Goal: Task Accomplishment & Management: Use online tool/utility

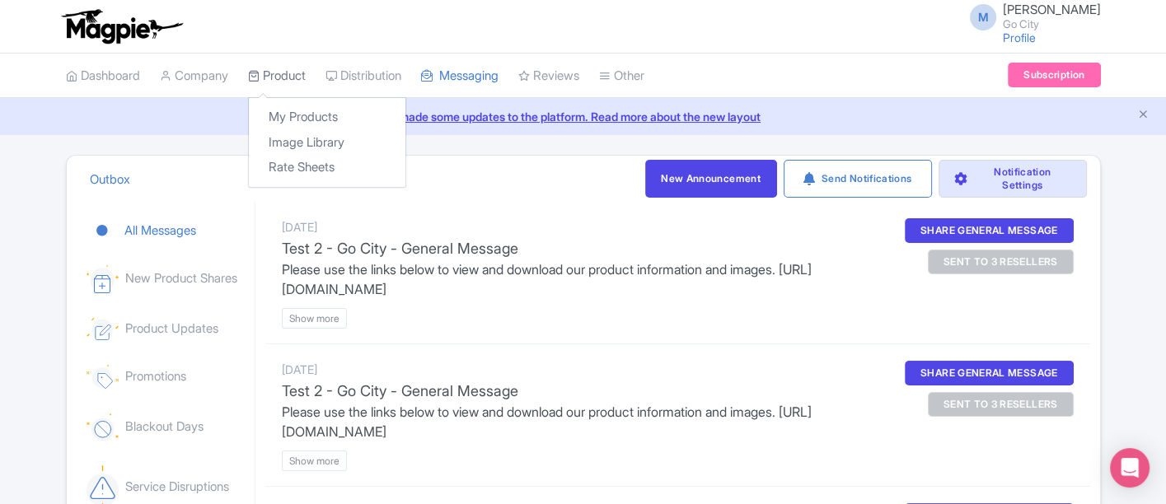
click at [298, 73] on link "Product" at bounding box center [277, 76] width 58 height 45
click at [302, 115] on link "My Products" at bounding box center [327, 118] width 157 height 26
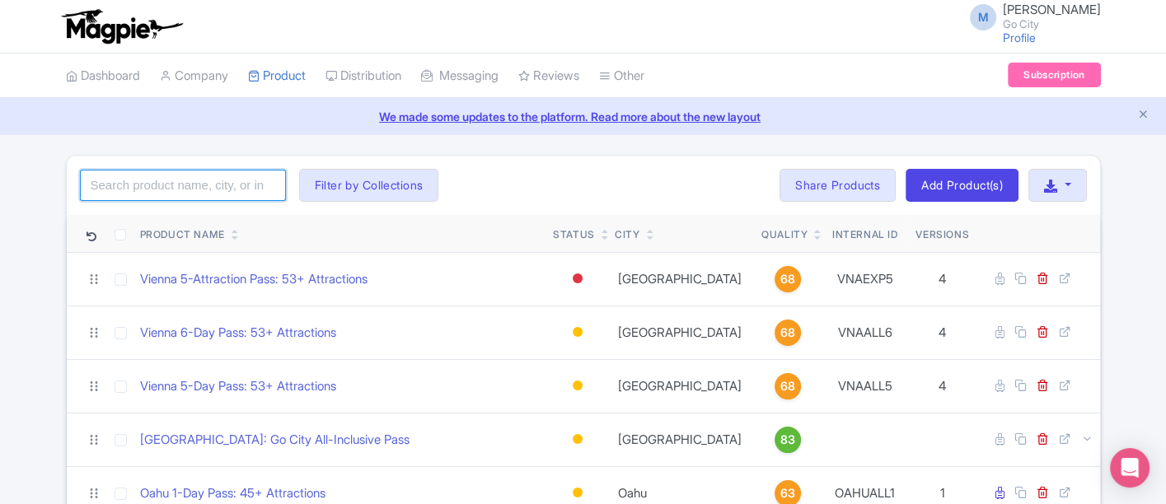
click at [138, 190] on input "search" at bounding box center [183, 185] width 206 height 31
type input "miami"
click button "Search" at bounding box center [0, 0] width 0 height 0
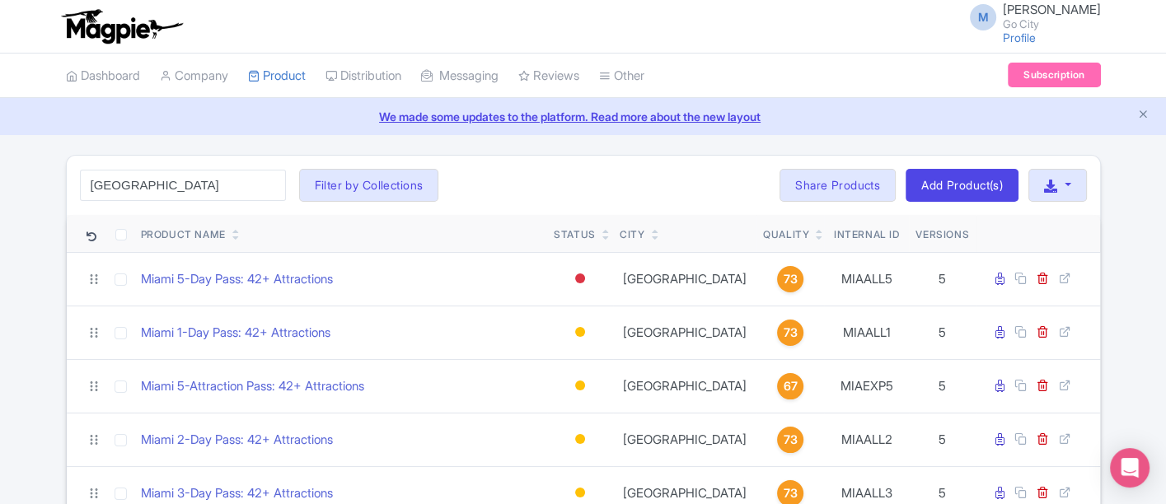
drag, startPoint x: 25, startPoint y: 281, endPoint x: 12, endPoint y: 282, distance: 13.2
click at [24, 281] on div "miami Search Filter by Collections All Inclusive Explorer Trade Products Trade …" at bounding box center [583, 472] width 1166 height 634
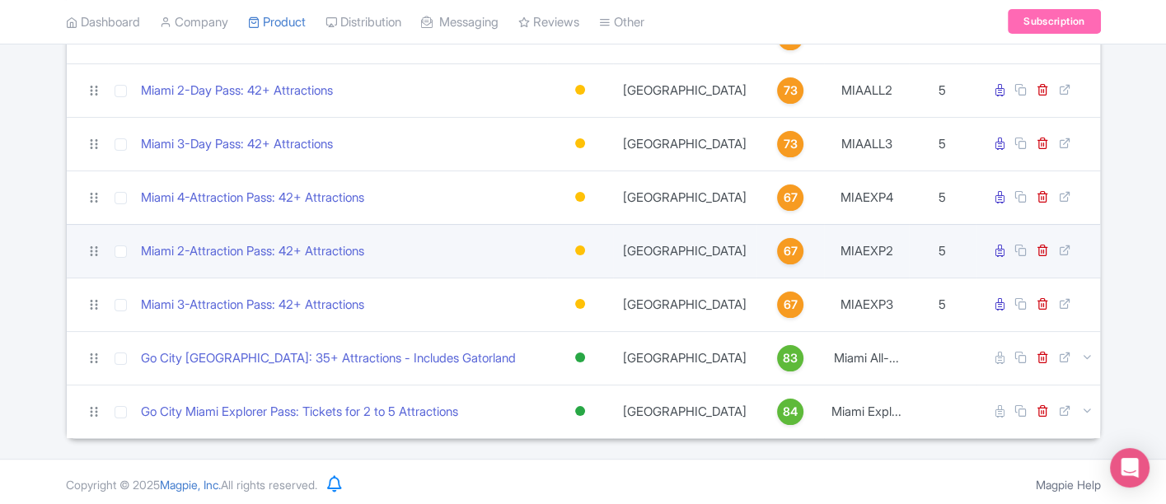
scroll to position [350, 0]
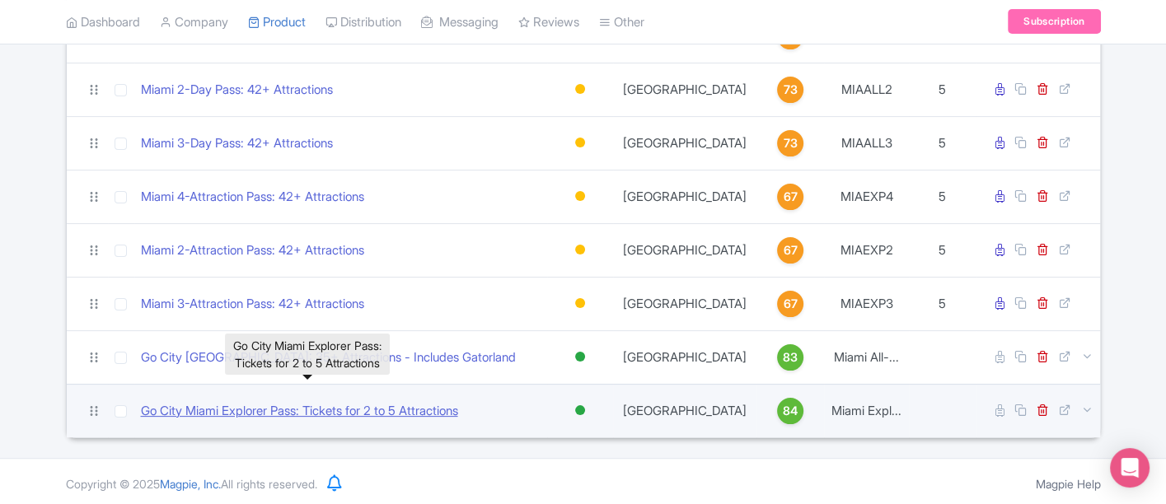
click at [247, 410] on link "Go City Miami Explorer Pass: Tickets for 2 to 5 Attractions" at bounding box center [299, 411] width 317 height 19
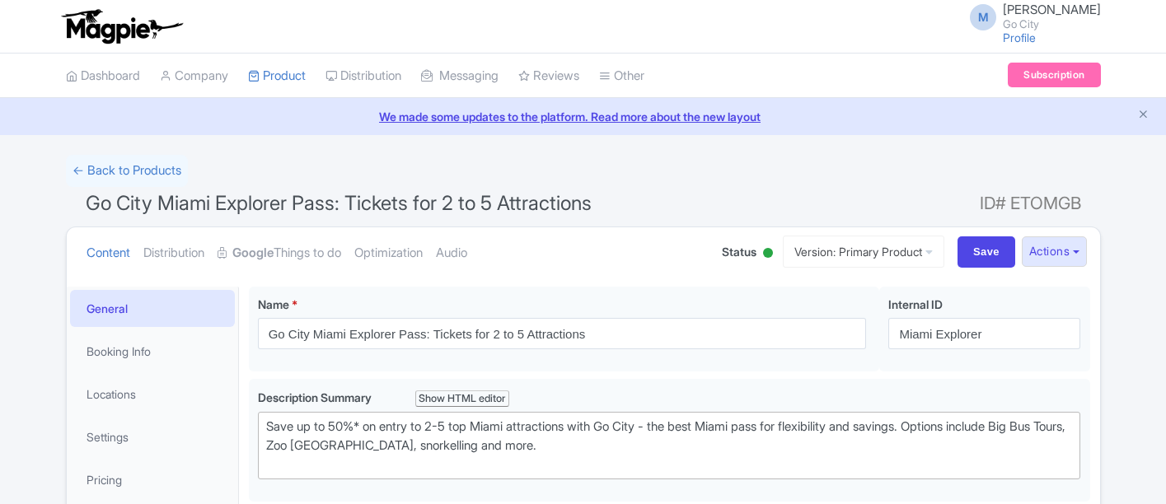
scroll to position [457, 0]
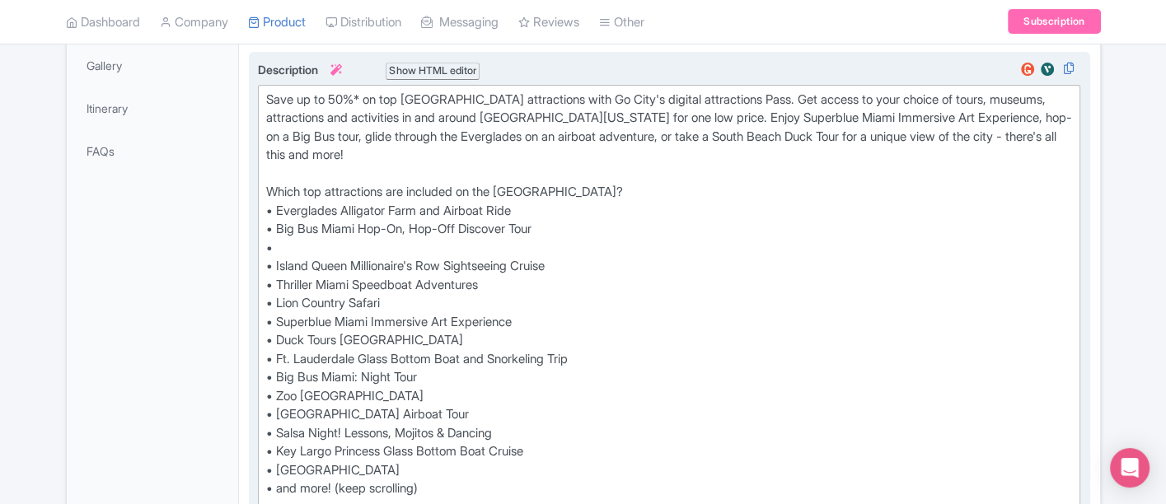
paste trix-editor "Big Bus Miami: Everglades airboat tour"
type trix-editor "<div>Save up to 50%* on top Miami attractions with Go City's digital attraction…"
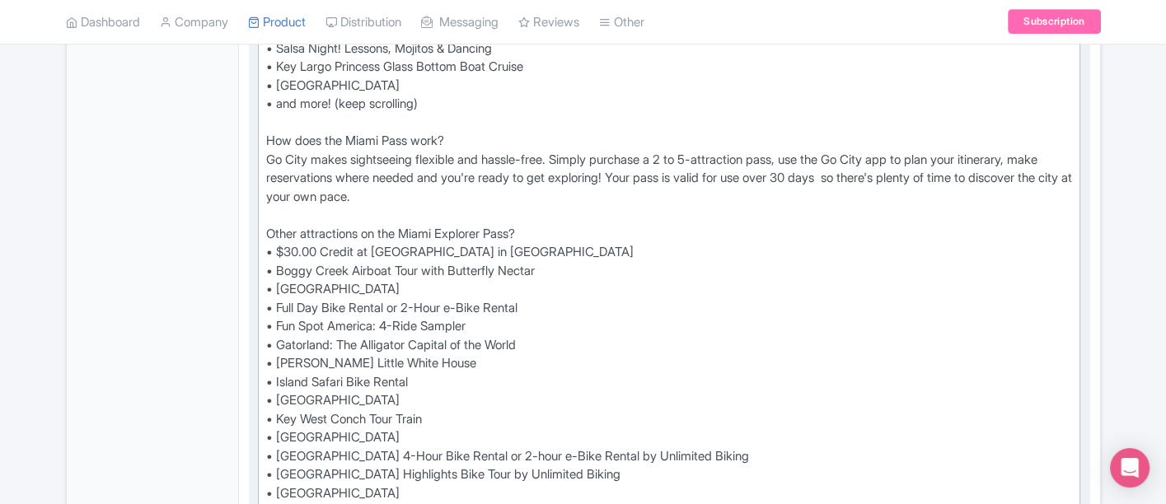
scroll to position [916, 0]
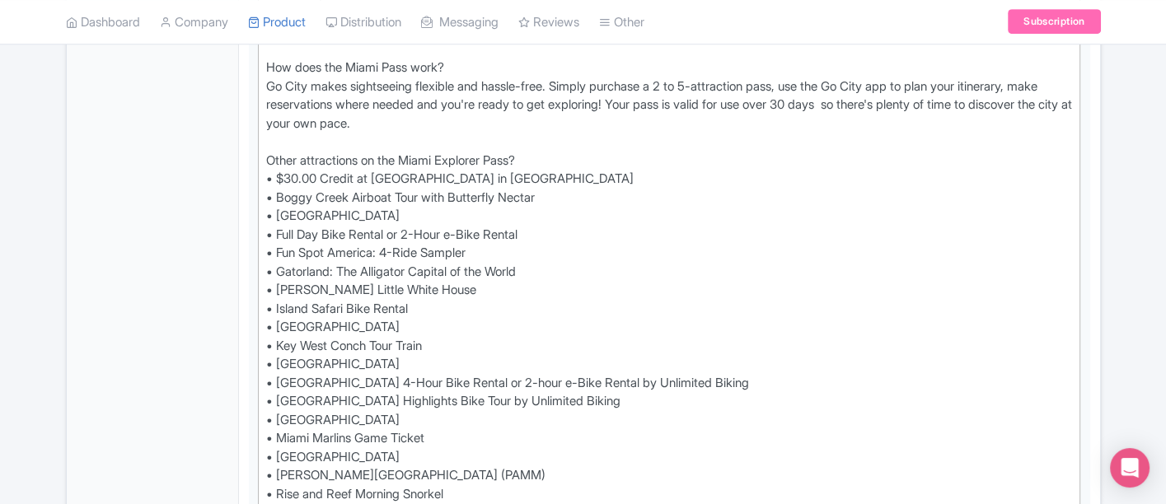
click at [118, 177] on div "General Booking Info Locations Settings Pricing Gallery Itinerary FAQs" at bounding box center [153, 402] width 172 height 2062
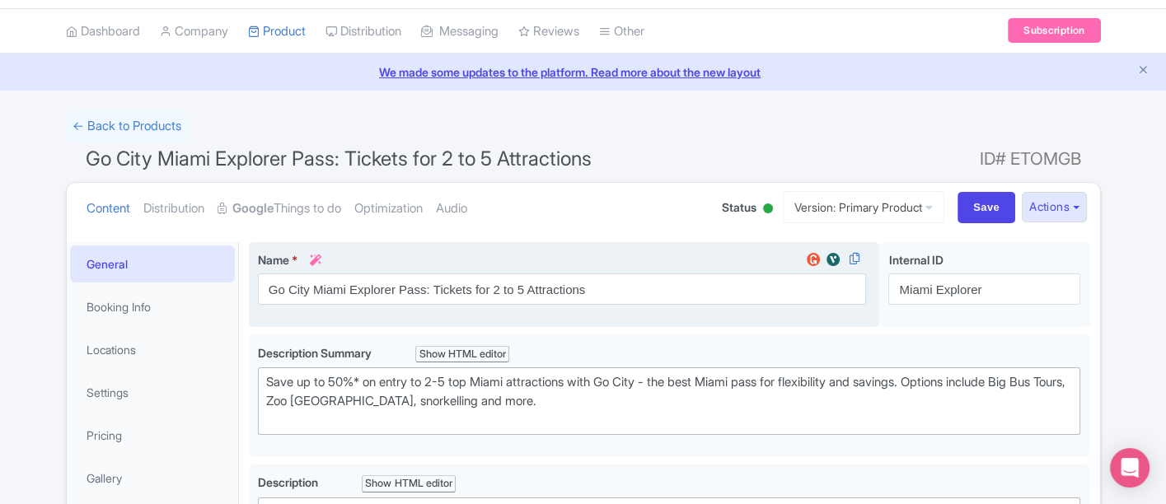
scroll to position [0, 0]
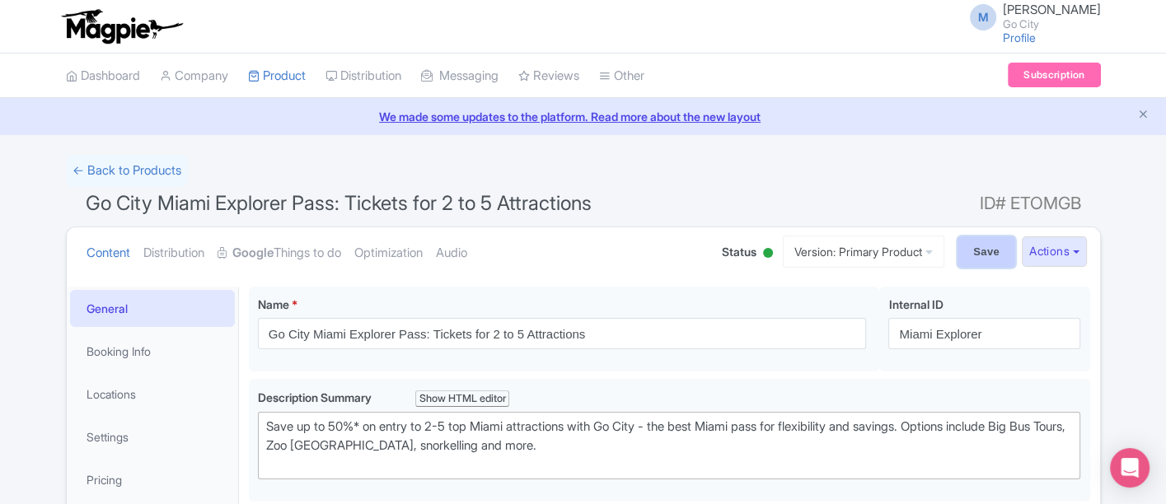
click at [980, 257] on input "Save" at bounding box center [987, 252] width 58 height 31
type input "Saving..."
click at [141, 169] on link "← Back to Products" at bounding box center [127, 171] width 122 height 32
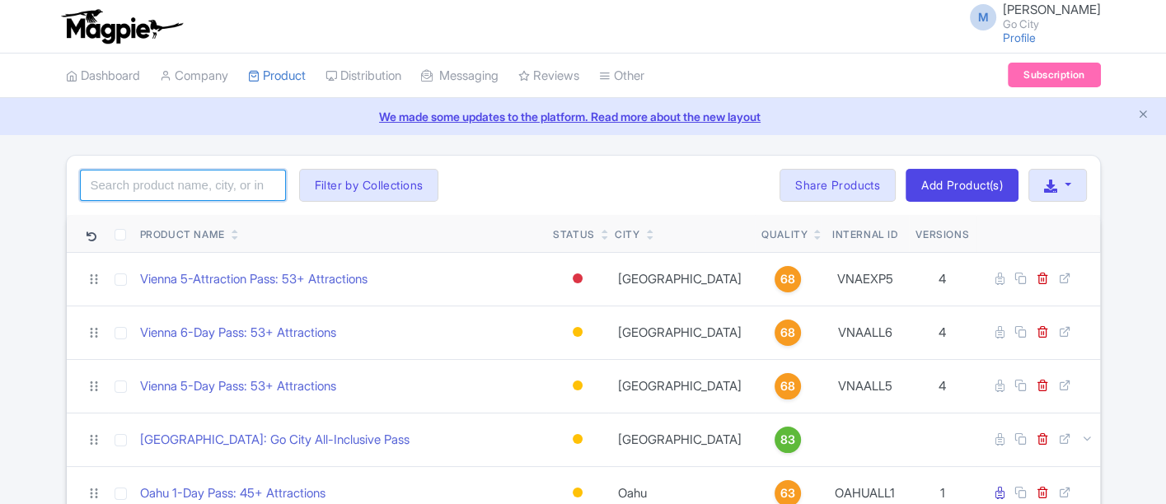
drag, startPoint x: 0, startPoint y: 0, endPoint x: 170, endPoint y: 171, distance: 240.7
click at [170, 171] on input "search" at bounding box center [183, 185] width 206 height 31
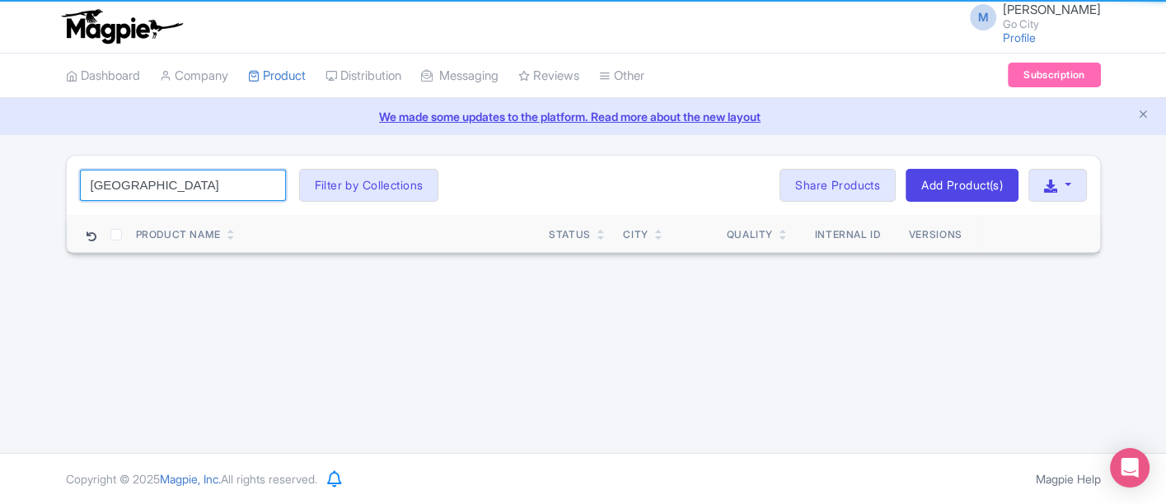
type input "miami"
click button "Search" at bounding box center [0, 0] width 0 height 0
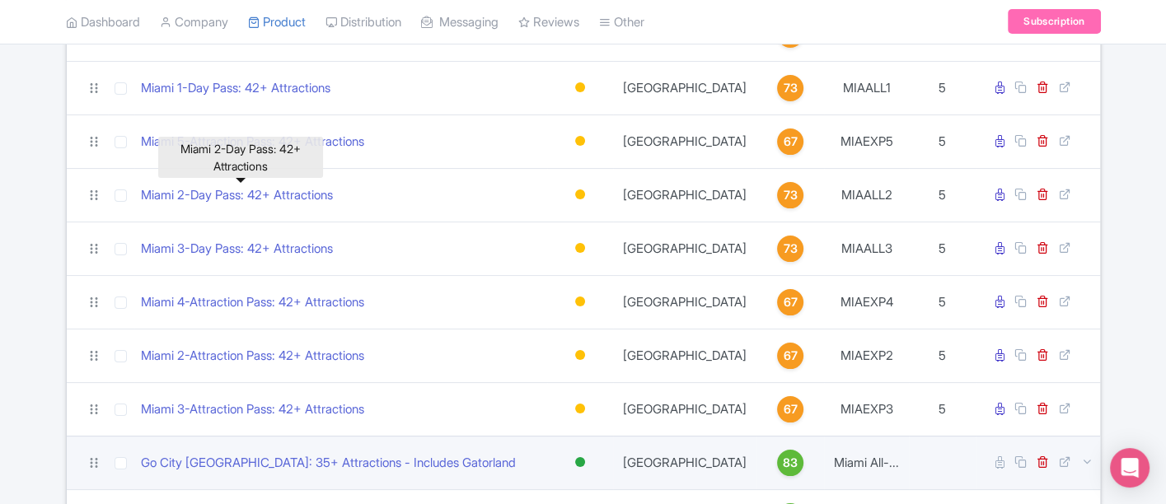
scroll to position [350, 0]
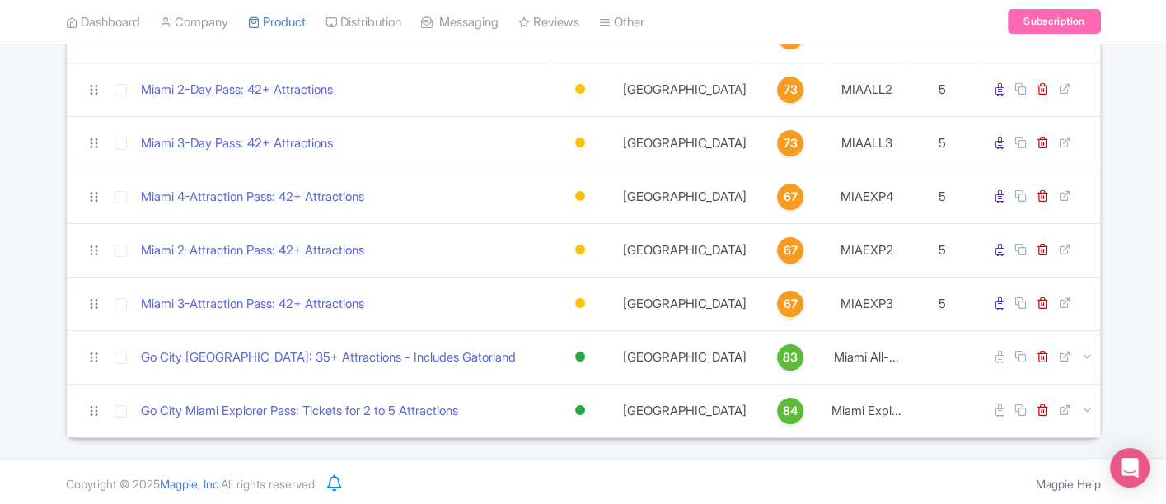
click at [24, 321] on div "miami Search Filter by Collections All Inclusive Explorer Trade Products Trade …" at bounding box center [583, 122] width 1166 height 634
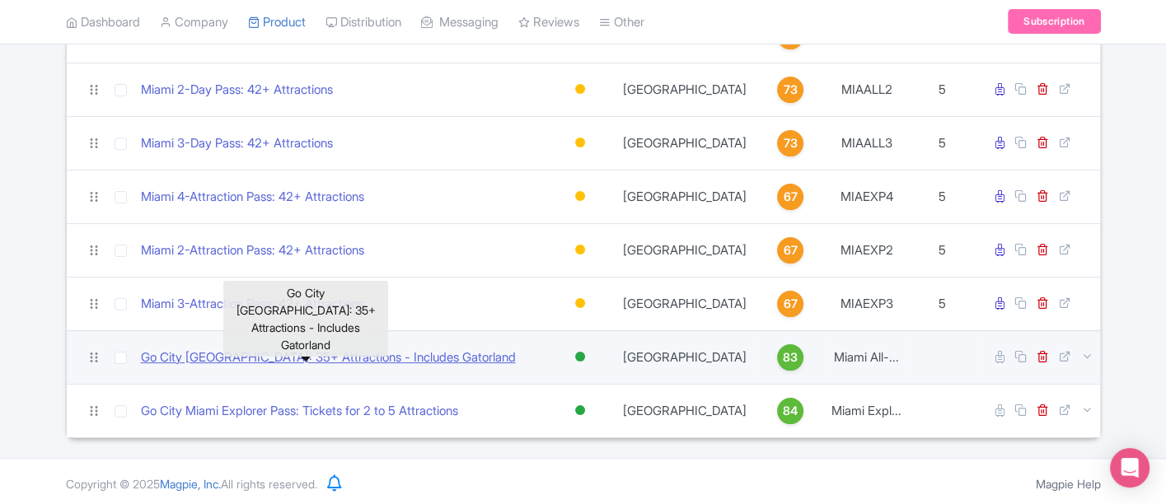
click at [360, 351] on link "Go City Miami Pass: 35+ Attractions - Includes Gatorland" at bounding box center [328, 358] width 375 height 19
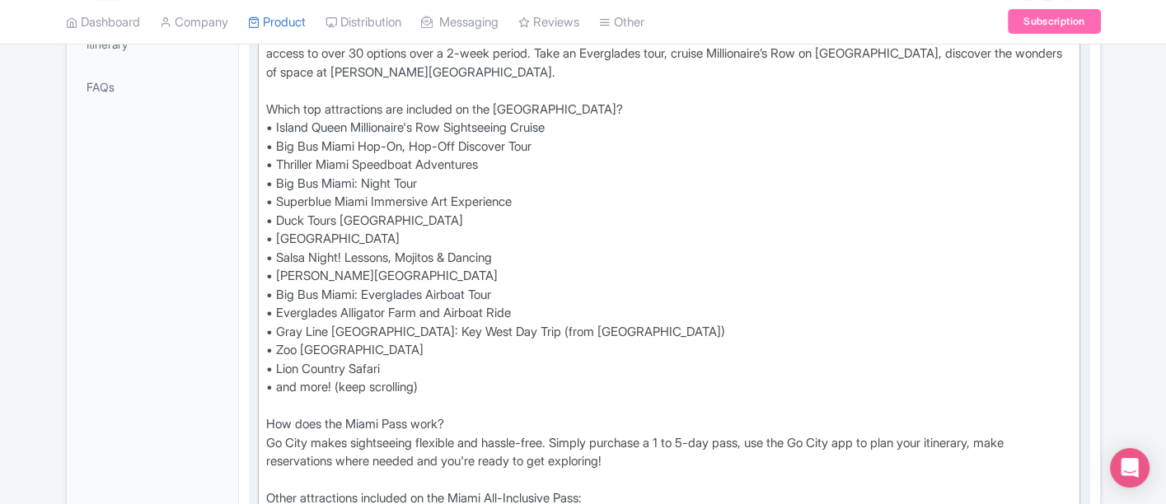
scroll to position [549, 0]
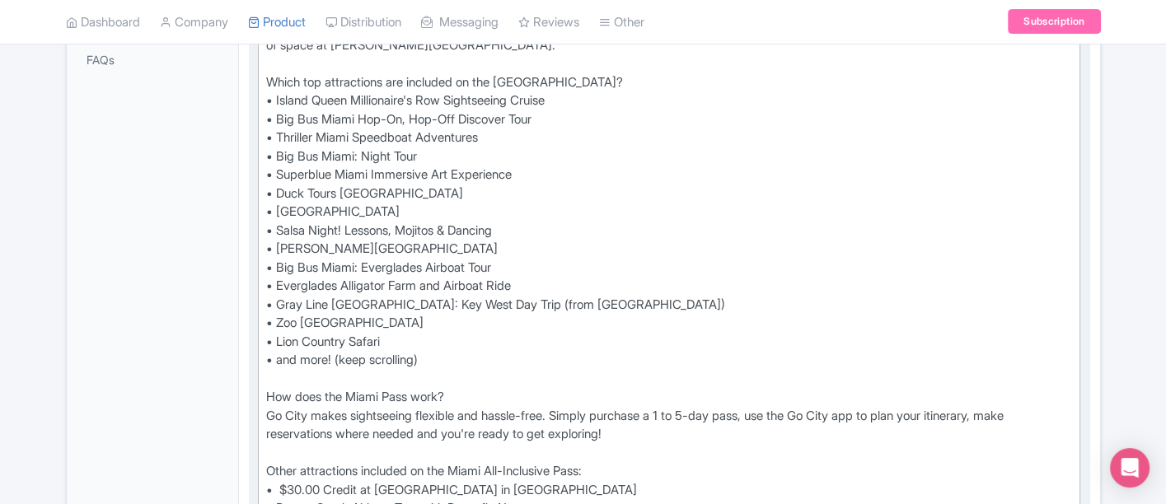
click at [426, 335] on div "Discover Miami's top attractions, activities and tours with a Go City digital s…" at bounding box center [669, 435] width 807 height 872
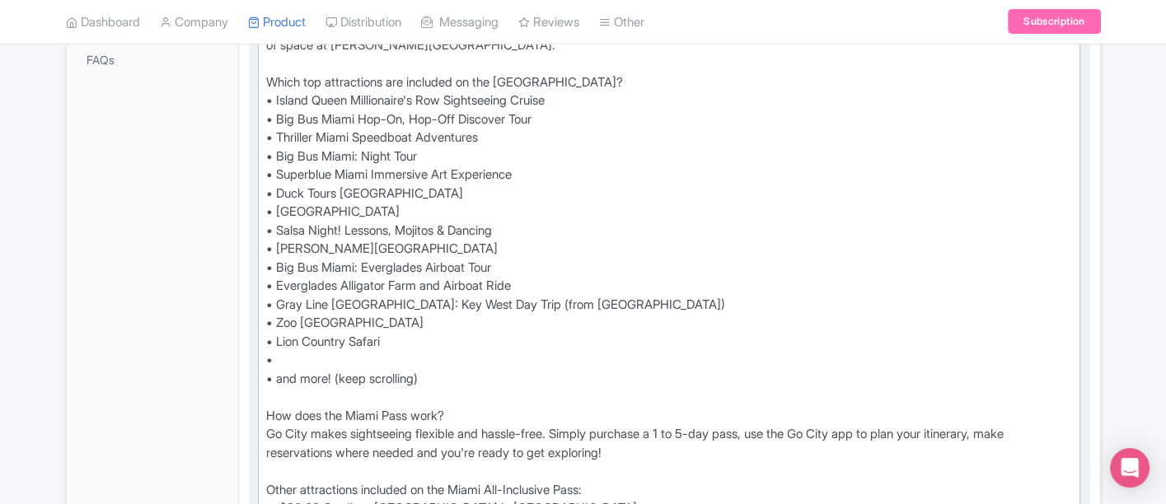
paste trix-editor "Ft. Lauderdale Glass Bottom Boat and Snorkeling Trip"
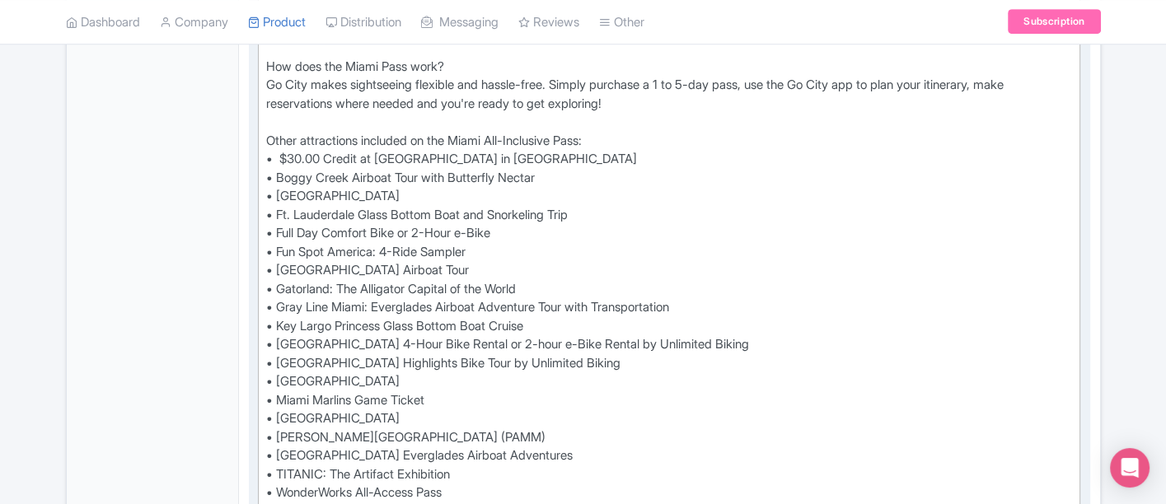
scroll to position [916, 0]
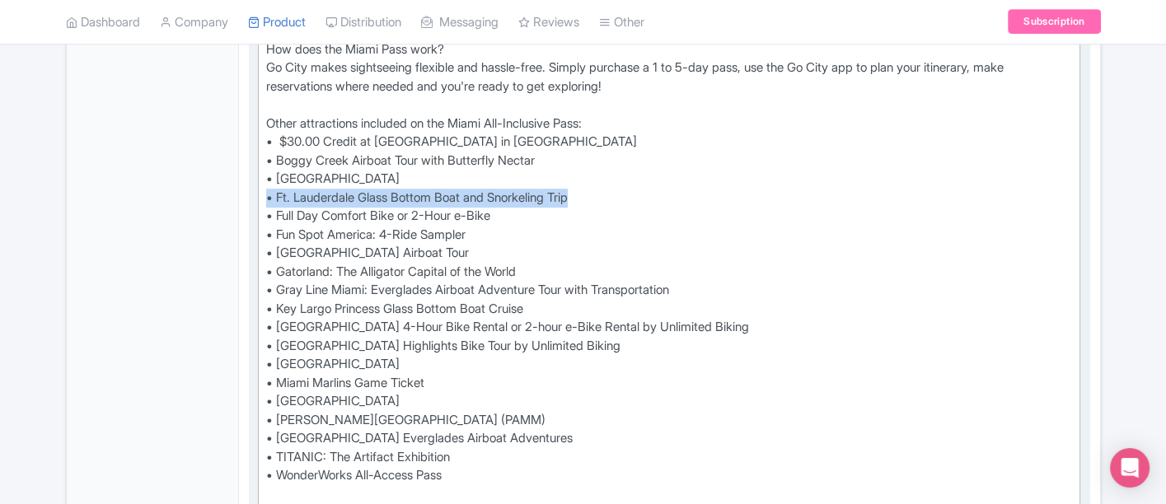
drag, startPoint x: 603, startPoint y: 190, endPoint x: 267, endPoint y: 190, distance: 336.3
click at [267, 190] on div "Discover Miami's top attractions, activities and tours with a Go City digital s…" at bounding box center [669, 77] width 807 height 890
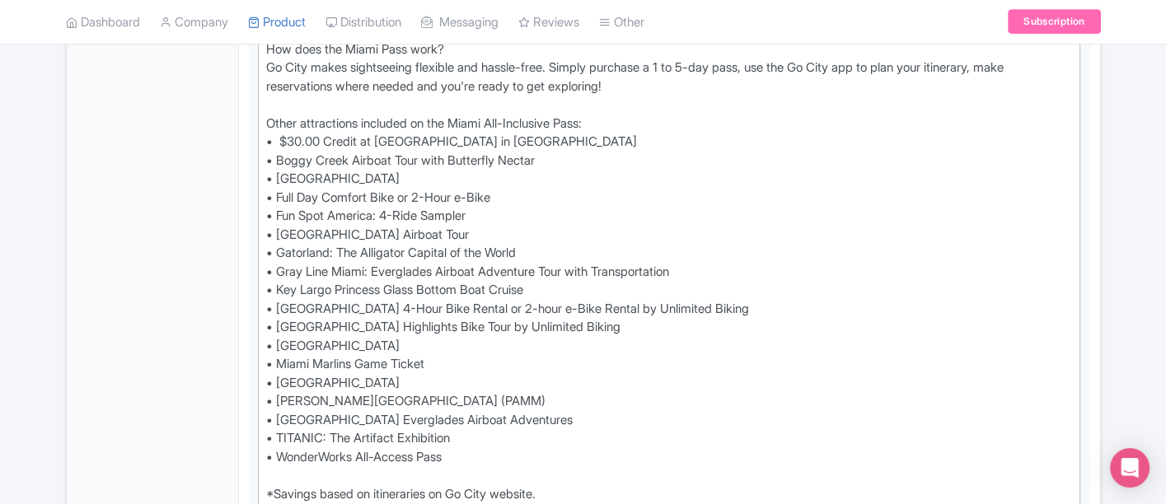
type trix-editor "<div>Discover Miami's top attractions, activities and tours with a Go City digi…"
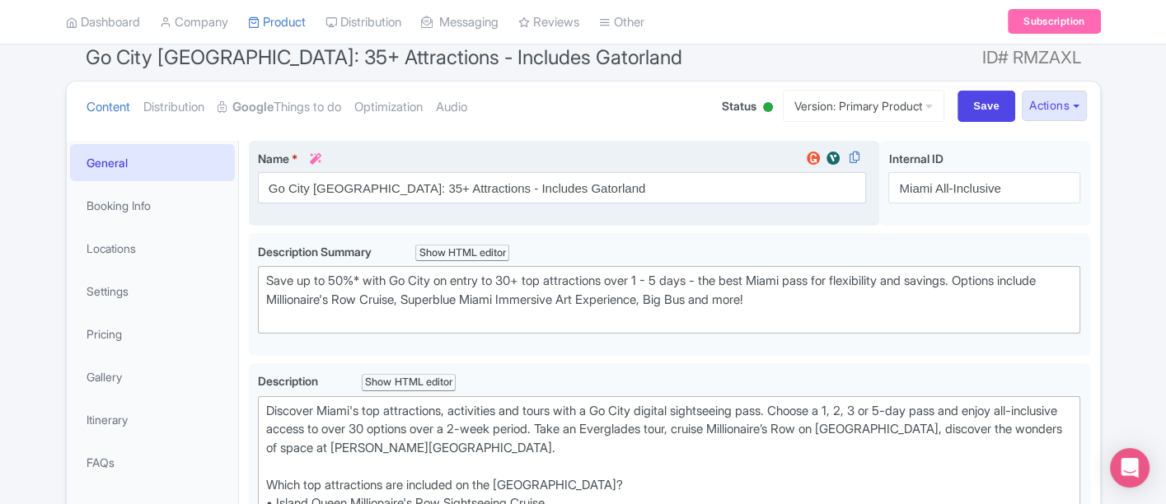
scroll to position [0, 0]
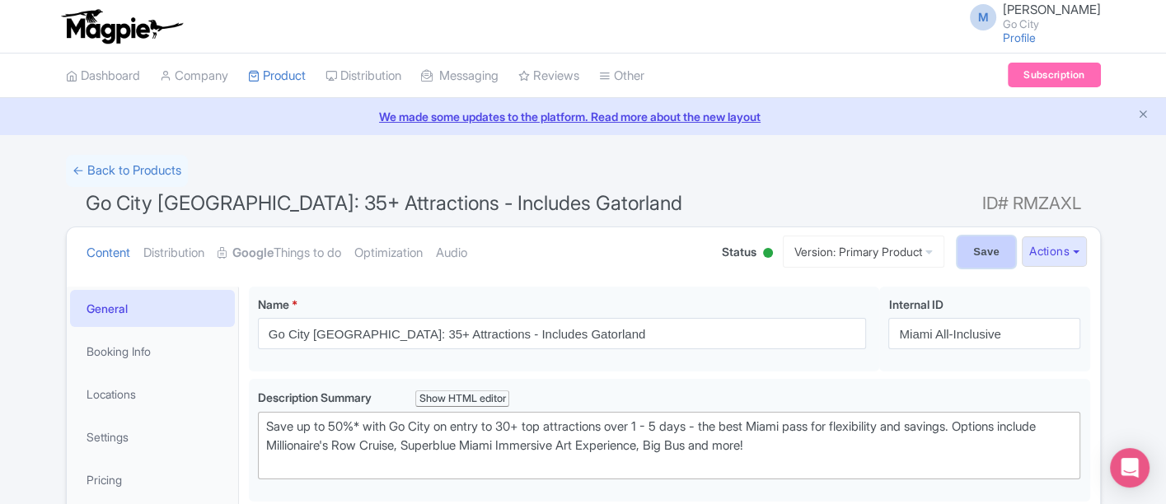
click at [974, 246] on input "Save" at bounding box center [987, 252] width 58 height 31
type input "Saving..."
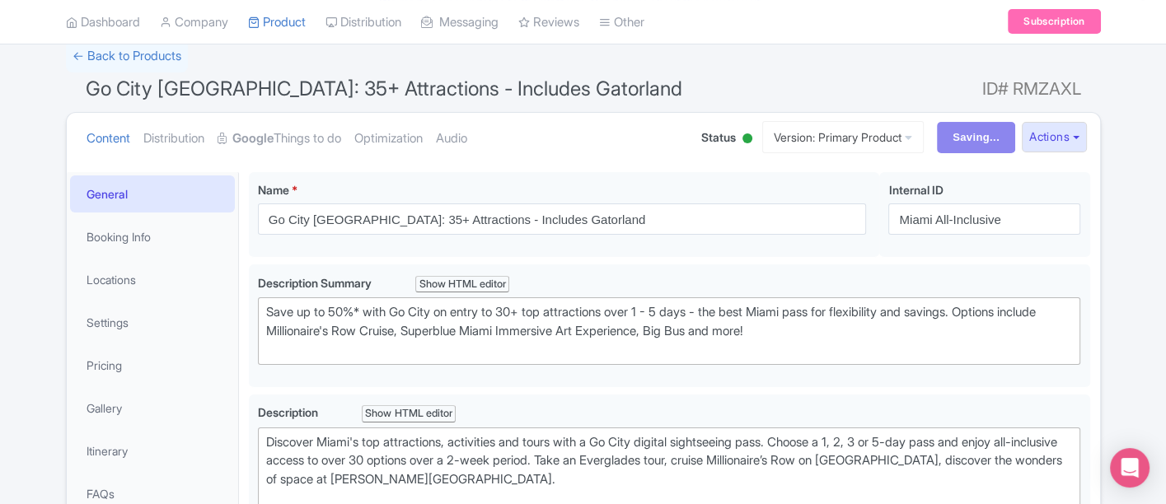
scroll to position [366, 0]
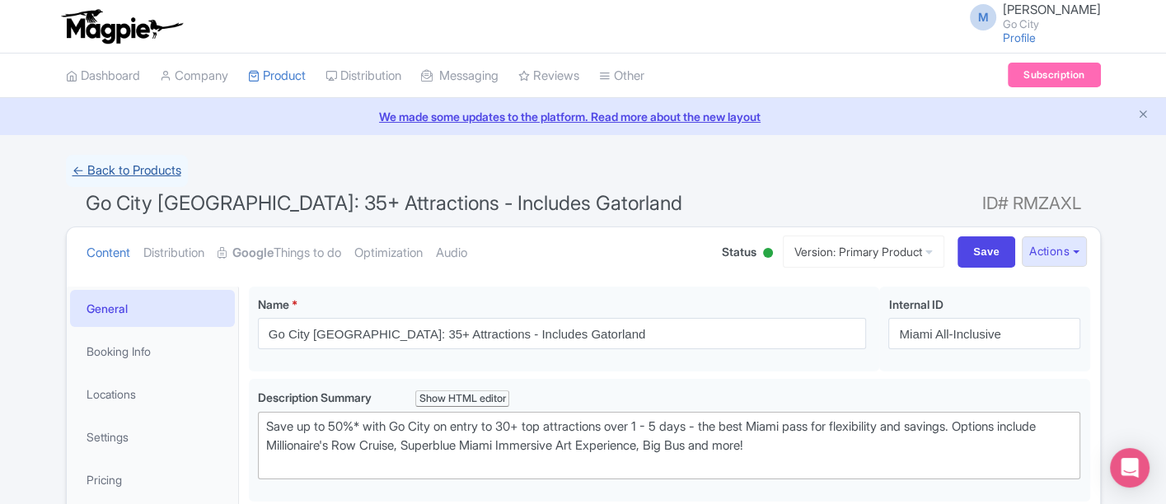
click at [165, 176] on link "← Back to Products" at bounding box center [127, 171] width 122 height 32
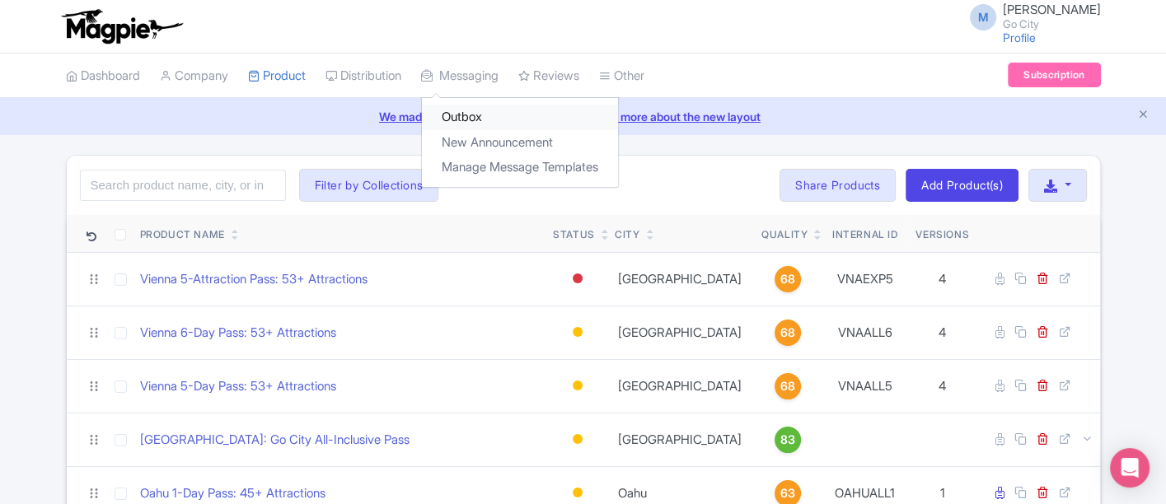
click at [494, 116] on link "Outbox" at bounding box center [520, 118] width 196 height 26
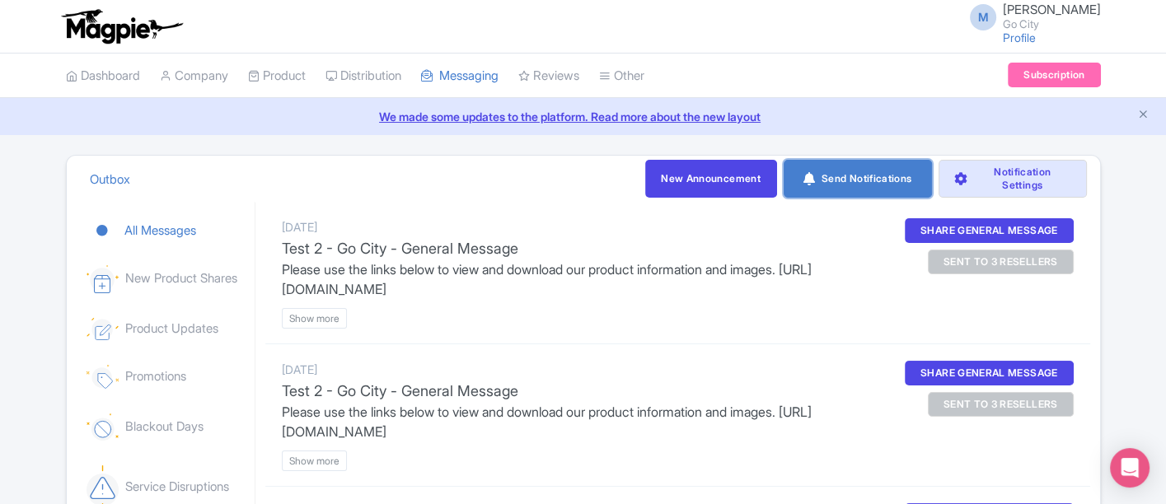
click at [833, 178] on link "Send Notifications" at bounding box center [858, 179] width 148 height 38
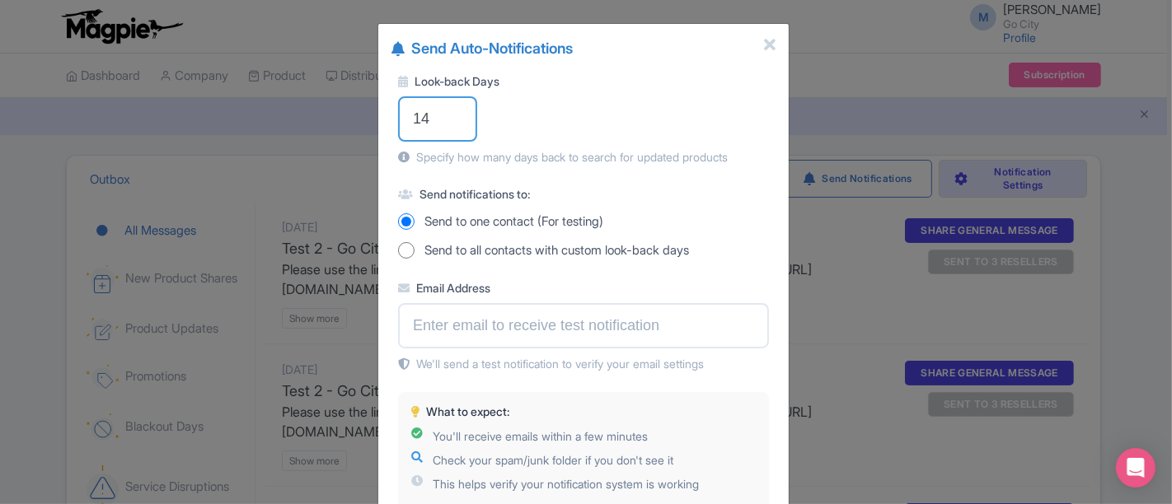
drag, startPoint x: 443, startPoint y: 124, endPoint x: 387, endPoint y: 121, distance: 55.3
click at [387, 121] on div "Look-back Days 14 Specify how many days back to search for updated products Sen…" at bounding box center [583, 331] width 410 height 545
type input "1"
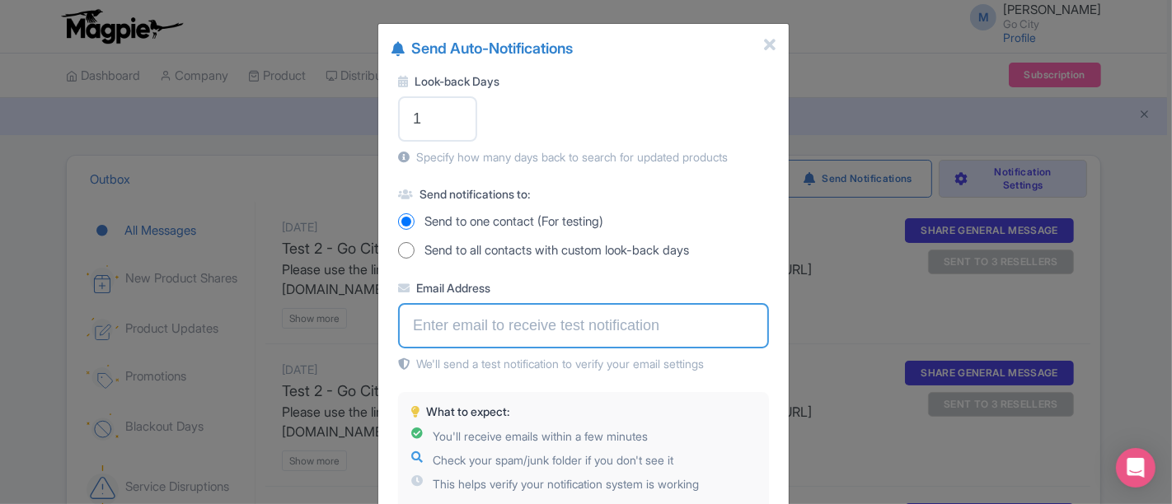
click at [478, 312] on input "Email Address" at bounding box center [583, 325] width 371 height 45
type input "[PERSON_NAME][EMAIL_ADDRESS][PERSON_NAME][DOMAIN_NAME]"
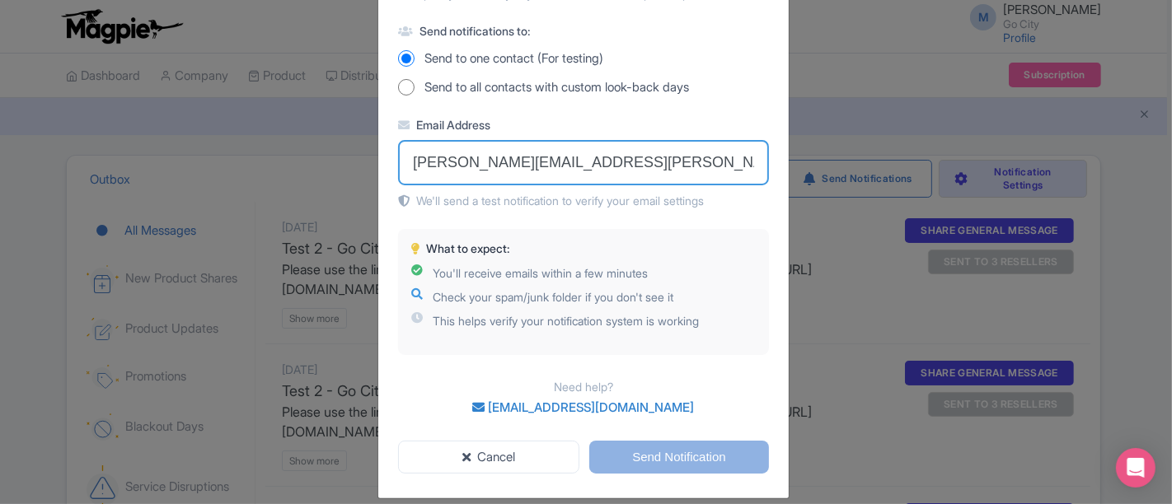
scroll to position [178, 0]
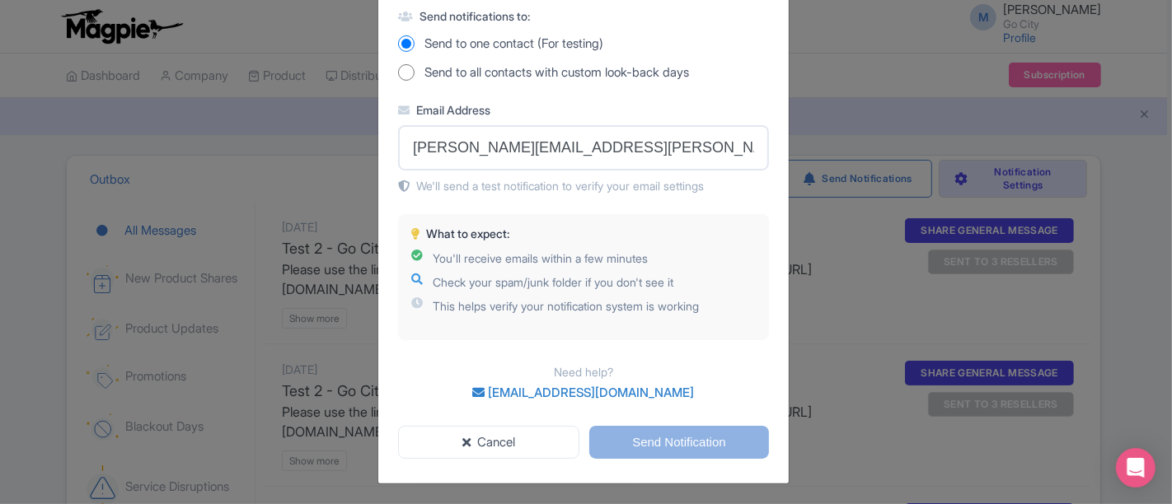
click at [719, 476] on div "Cancel Send Notification" at bounding box center [583, 453] width 410 height 54
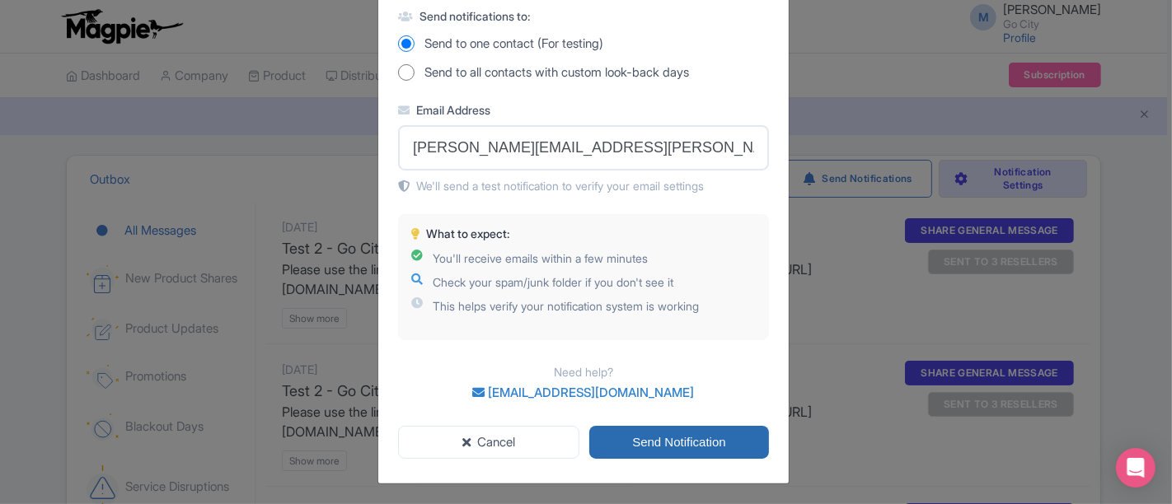
click at [706, 441] on input "Send Notification" at bounding box center [679, 443] width 180 height 34
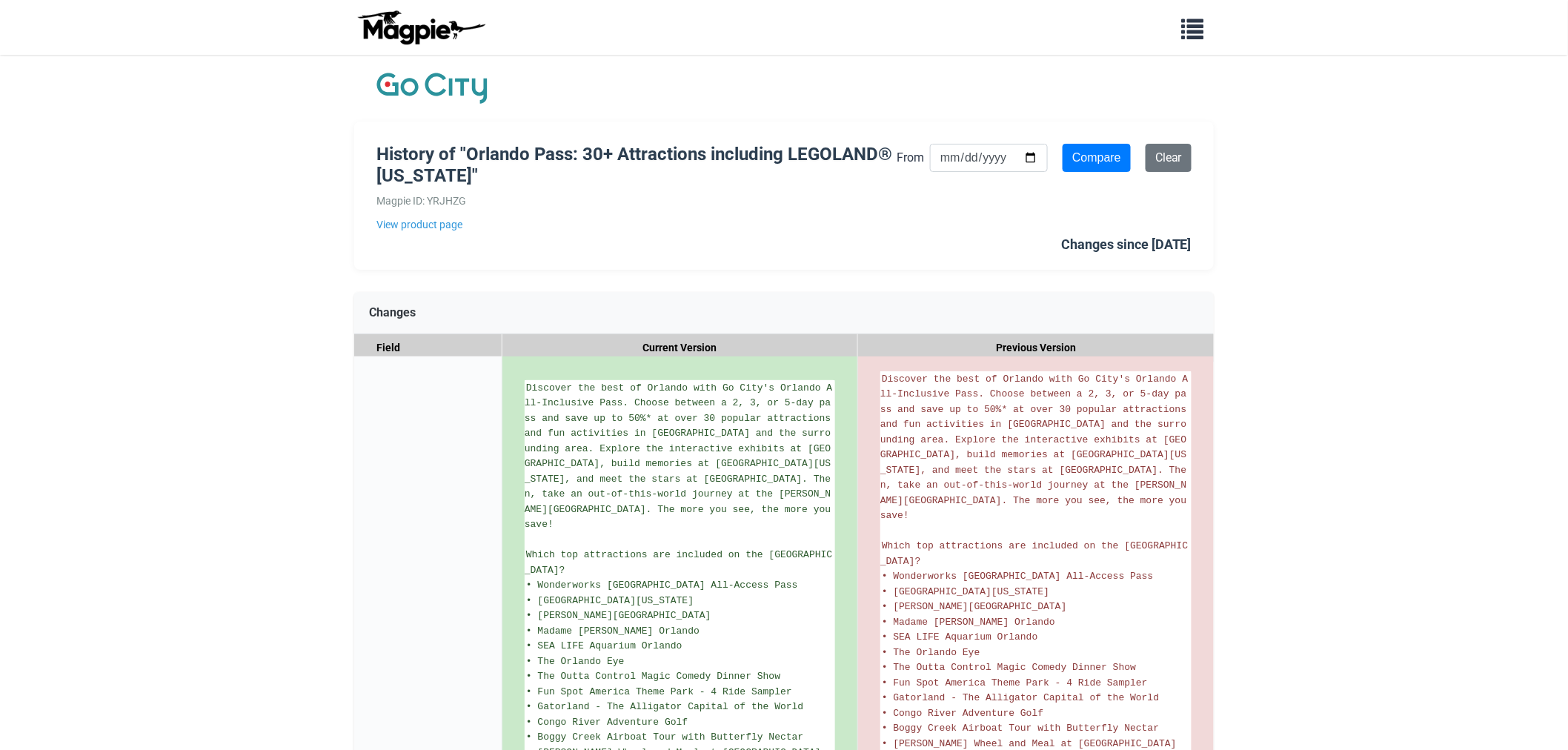
click at [1374, 256] on body "Problems we solve Products Content Management and Distribution Magpie for Resel…" at bounding box center [784, 658] width 1568 height 1317
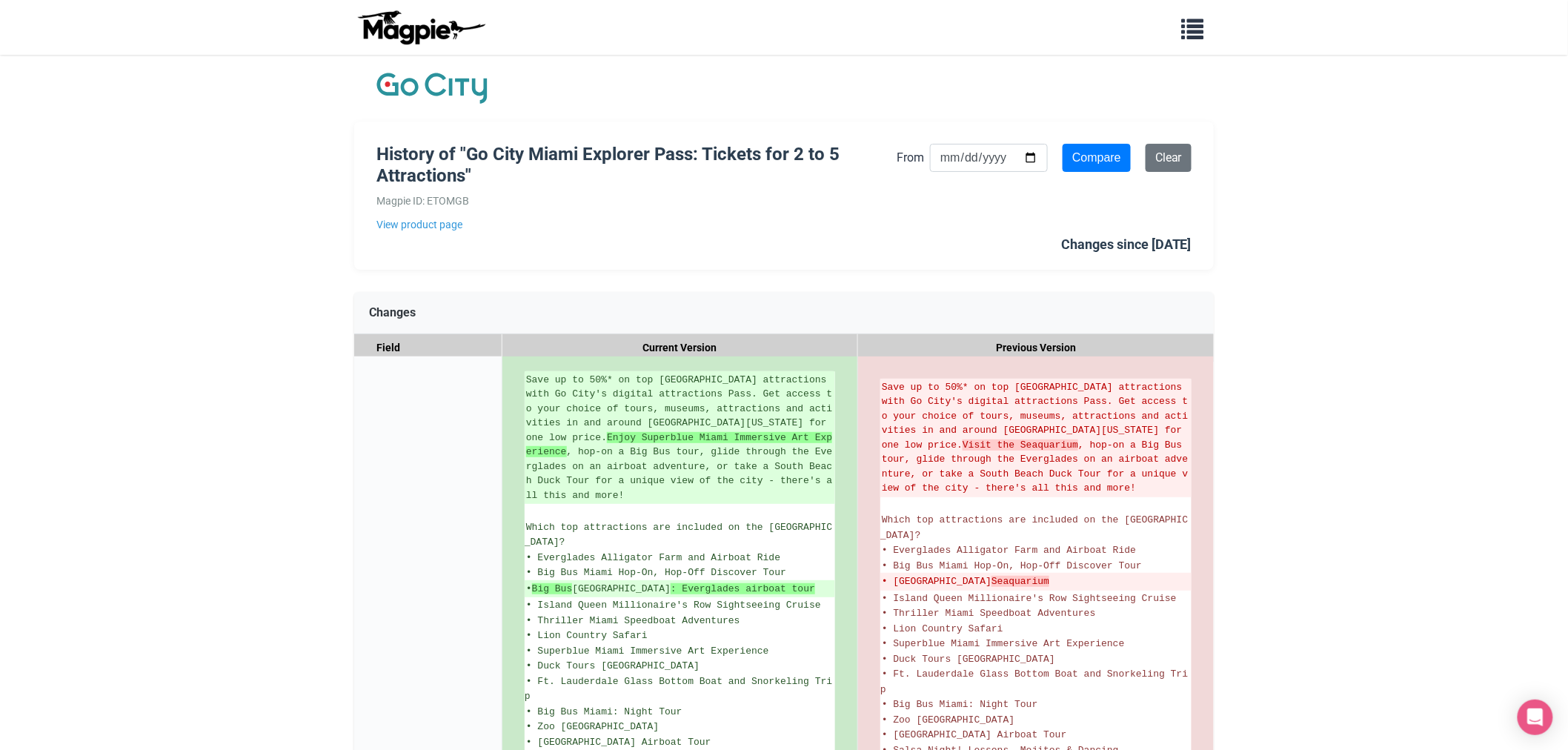
click at [403, 15] on img at bounding box center [421, 28] width 133 height 36
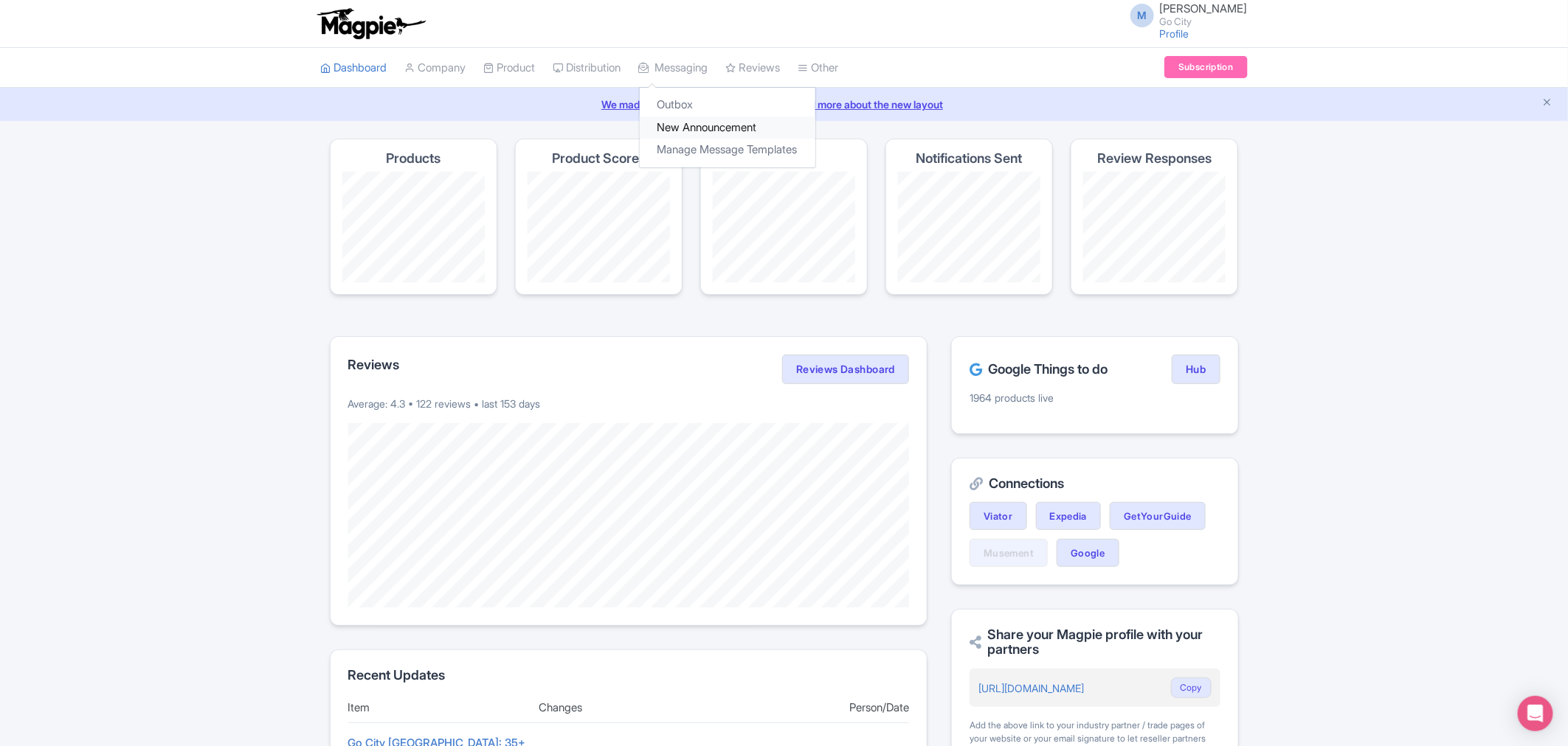
click at [703, 128] on link "New Announcement" at bounding box center [728, 128] width 175 height 23
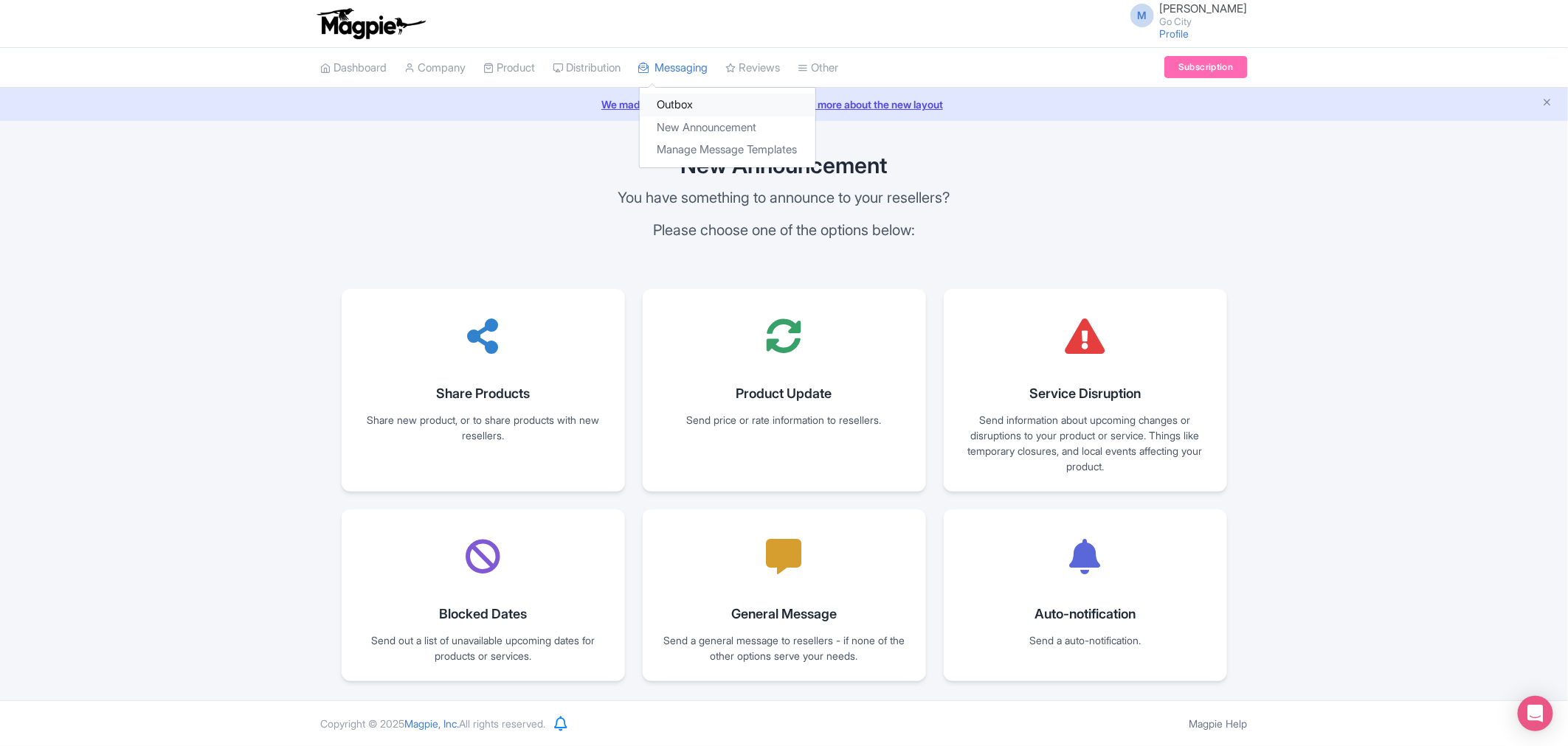
click at [689, 102] on link "Outbox" at bounding box center [728, 106] width 175 height 23
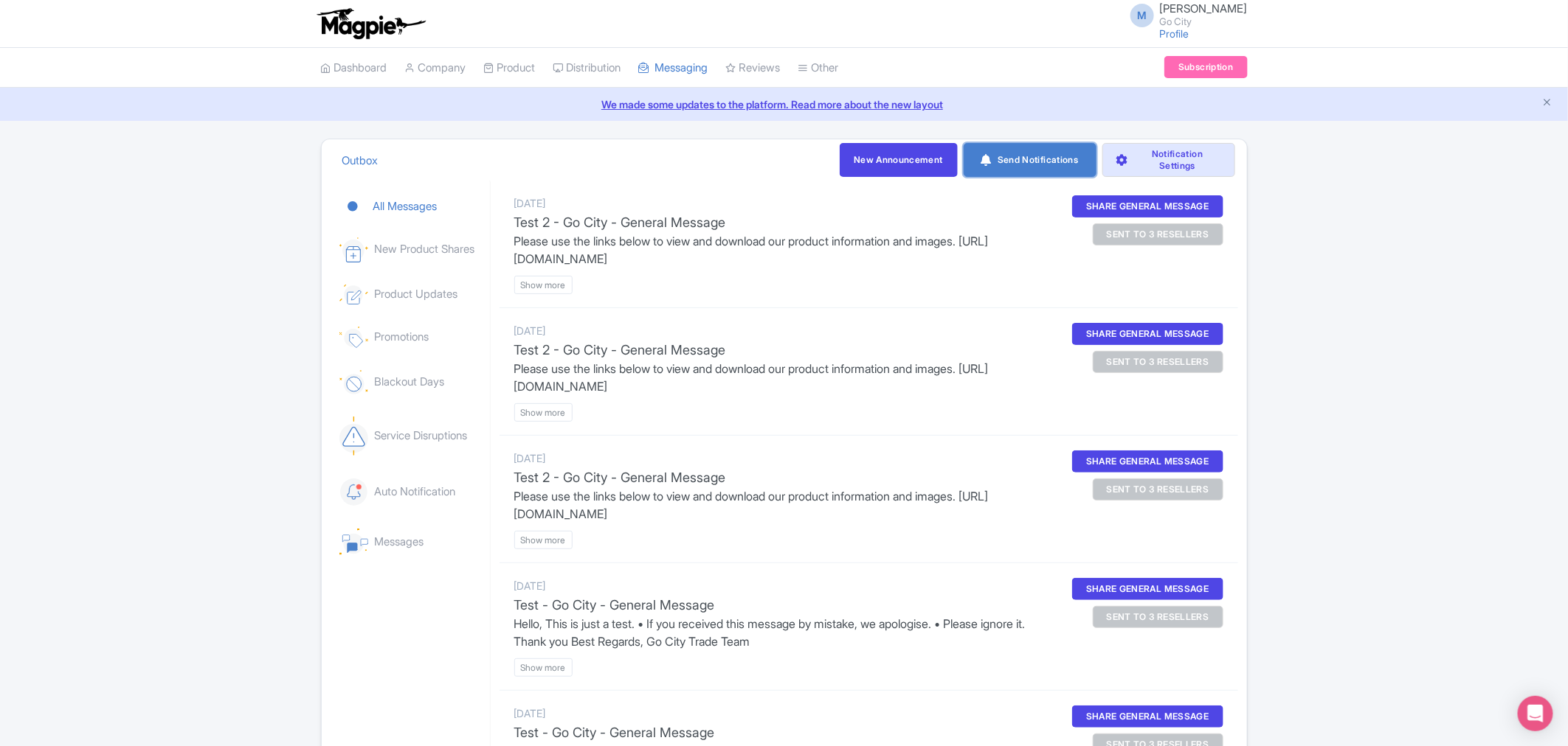
click at [1043, 163] on link "Send Notifications" at bounding box center [1029, 160] width 132 height 34
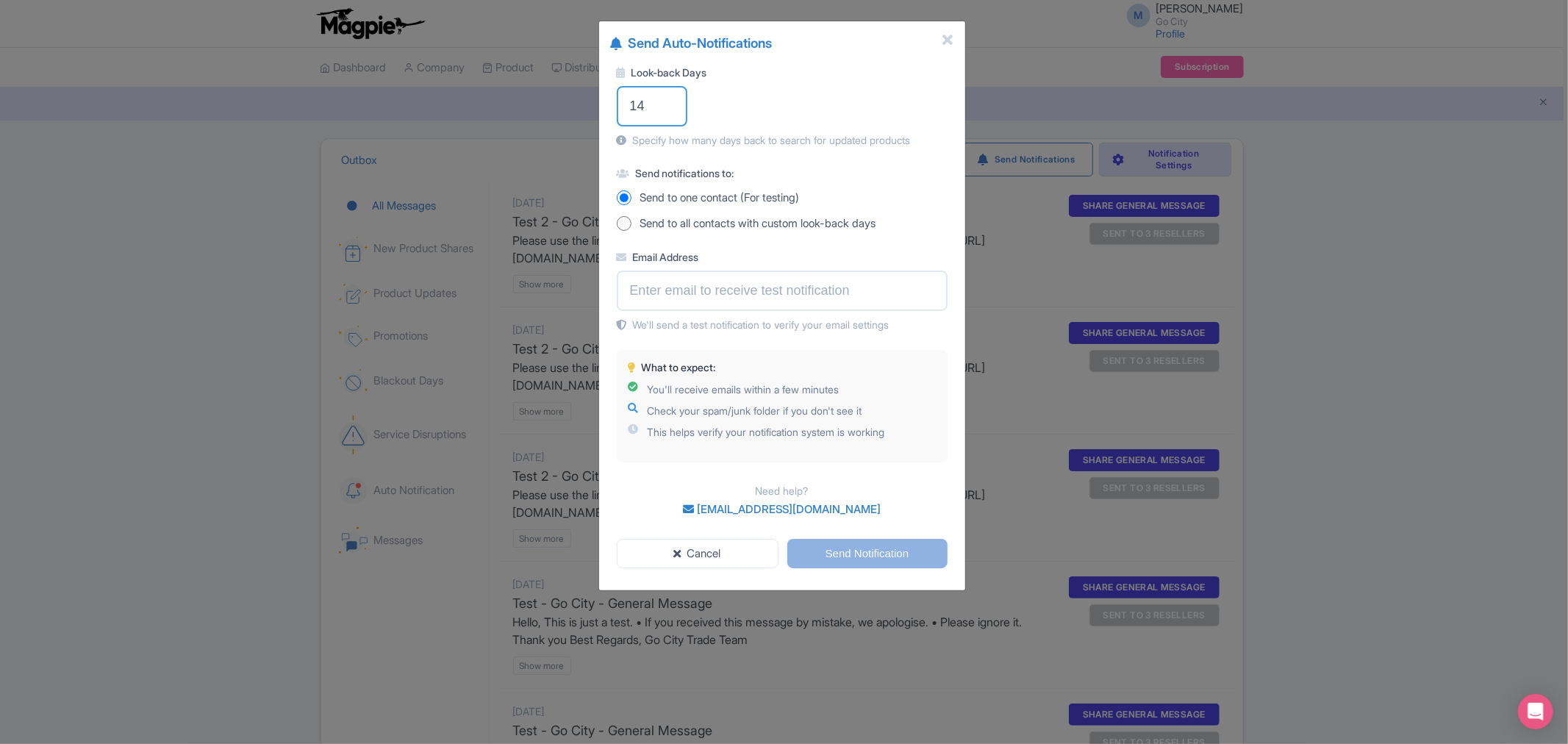
drag, startPoint x: 637, startPoint y: 103, endPoint x: 571, endPoint y: 102, distance: 66.0
click at [571, 102] on div "Send Auto-Notifications Look-back Days 14 Specify how many days back to search …" at bounding box center [784, 372] width 1568 height 744
type input "1"
click at [216, 207] on div "Send Auto-Notifications Look-back Days 1 Specify how many days back to search f…" at bounding box center [784, 372] width 1568 height 744
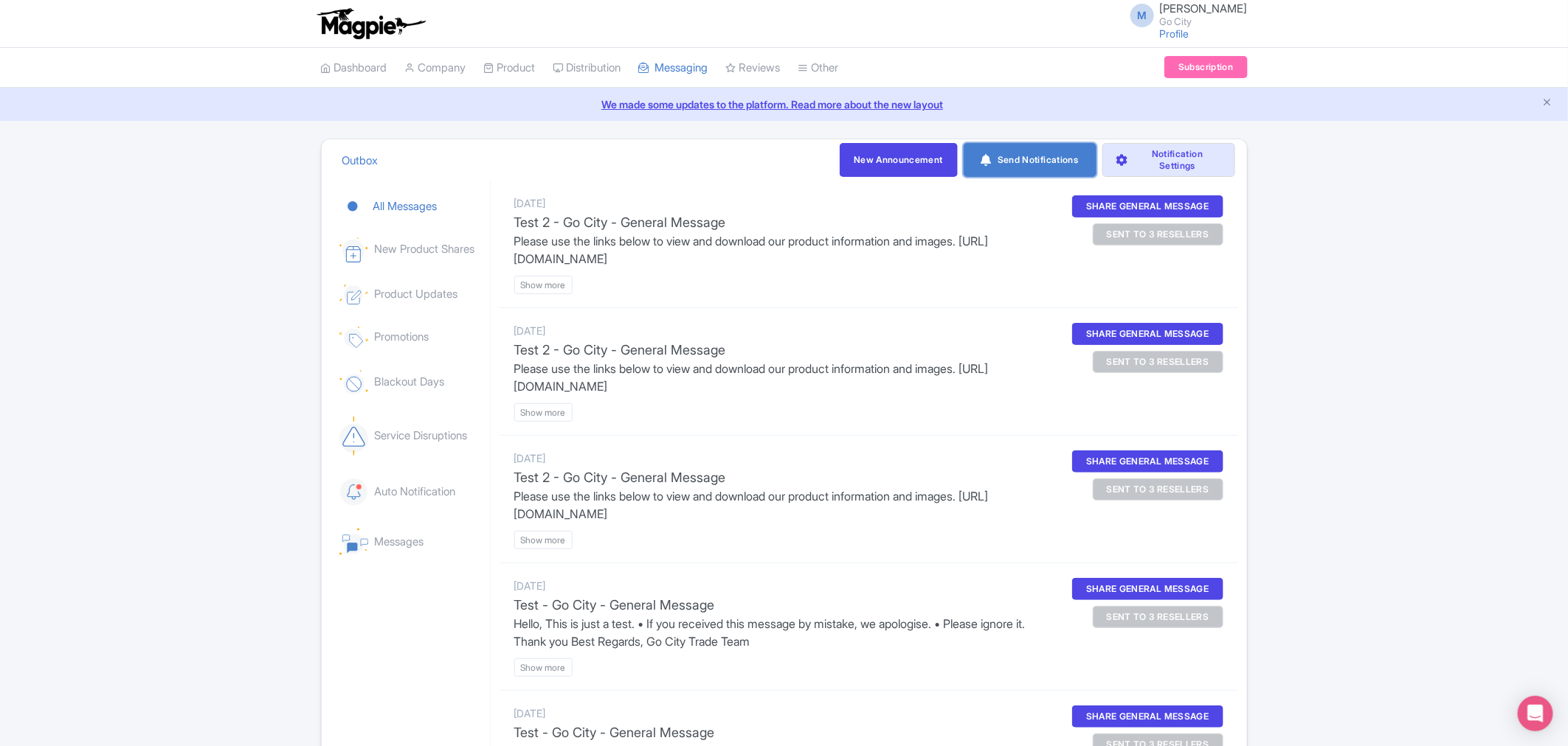
click at [1043, 170] on link "Send Notifications" at bounding box center [1029, 160] width 132 height 34
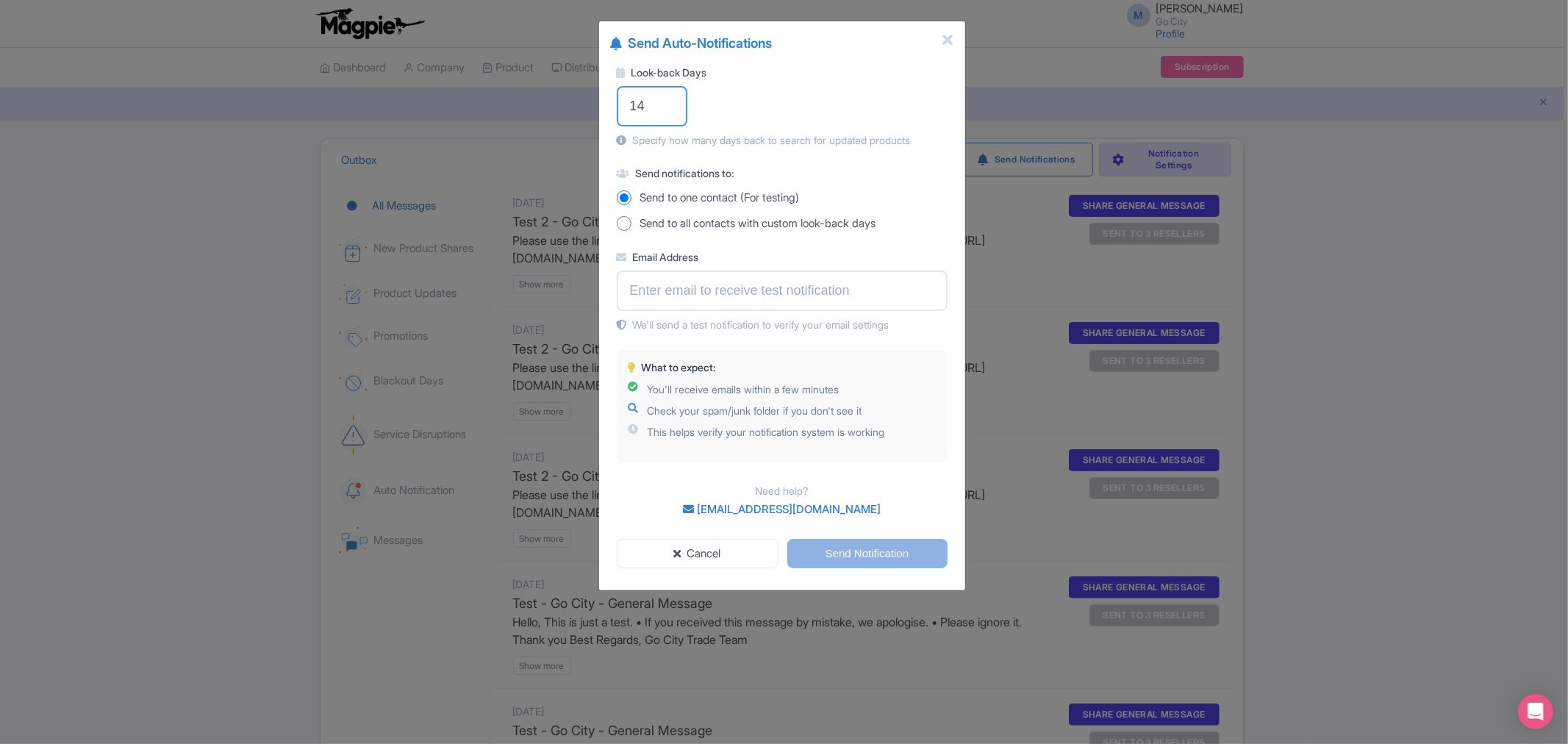
drag, startPoint x: 647, startPoint y: 103, endPoint x: 618, endPoint y: 104, distance: 29.0
click at [618, 104] on input "14" at bounding box center [652, 105] width 70 height 40
type input "1"
click at [621, 221] on input "Send to all contacts with custom look-back days" at bounding box center [624, 223] width 14 height 14
radio input "true"
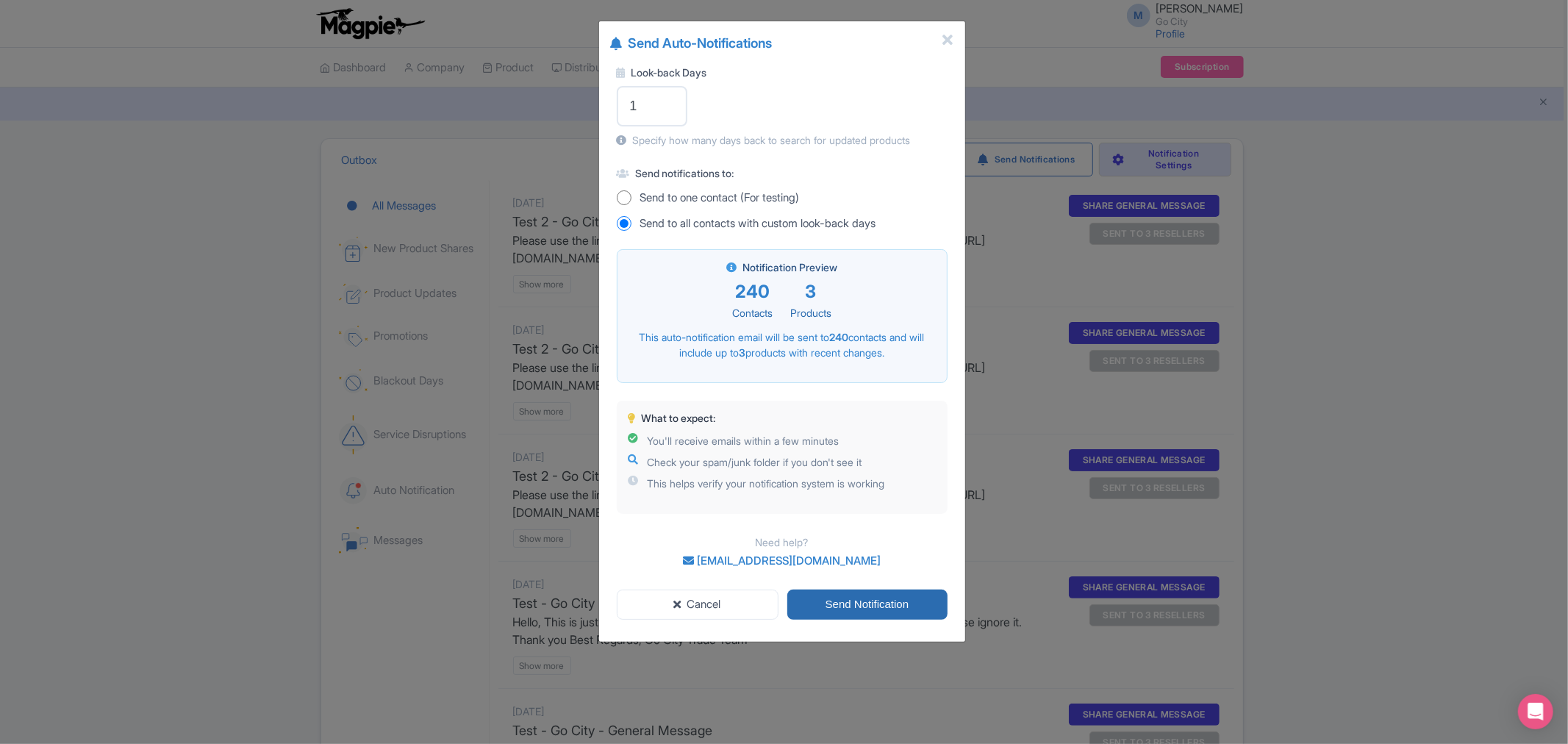
click at [869, 608] on input "Send Notification" at bounding box center [868, 605] width 161 height 30
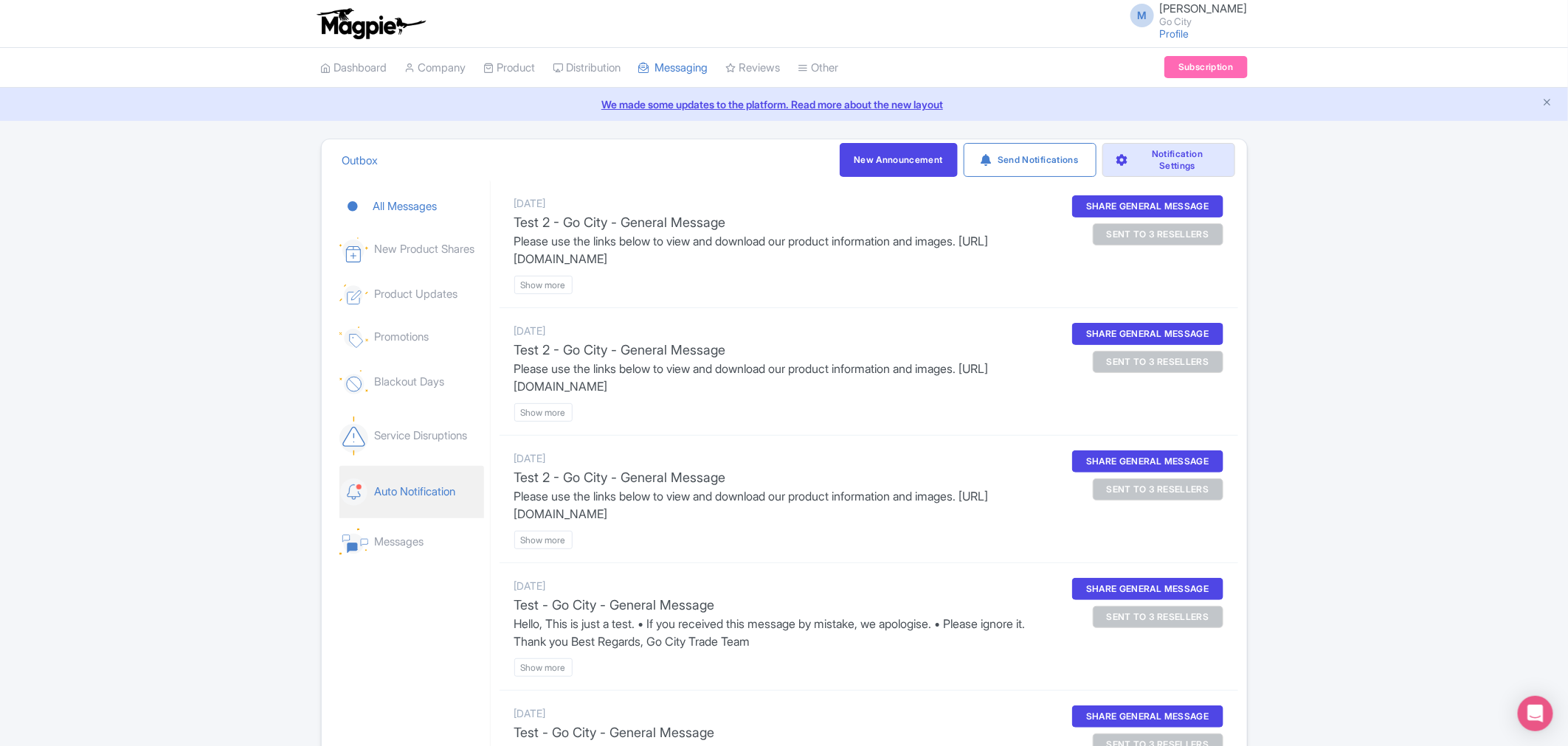
click at [439, 495] on link "Auto Notification" at bounding box center [412, 492] width 145 height 53
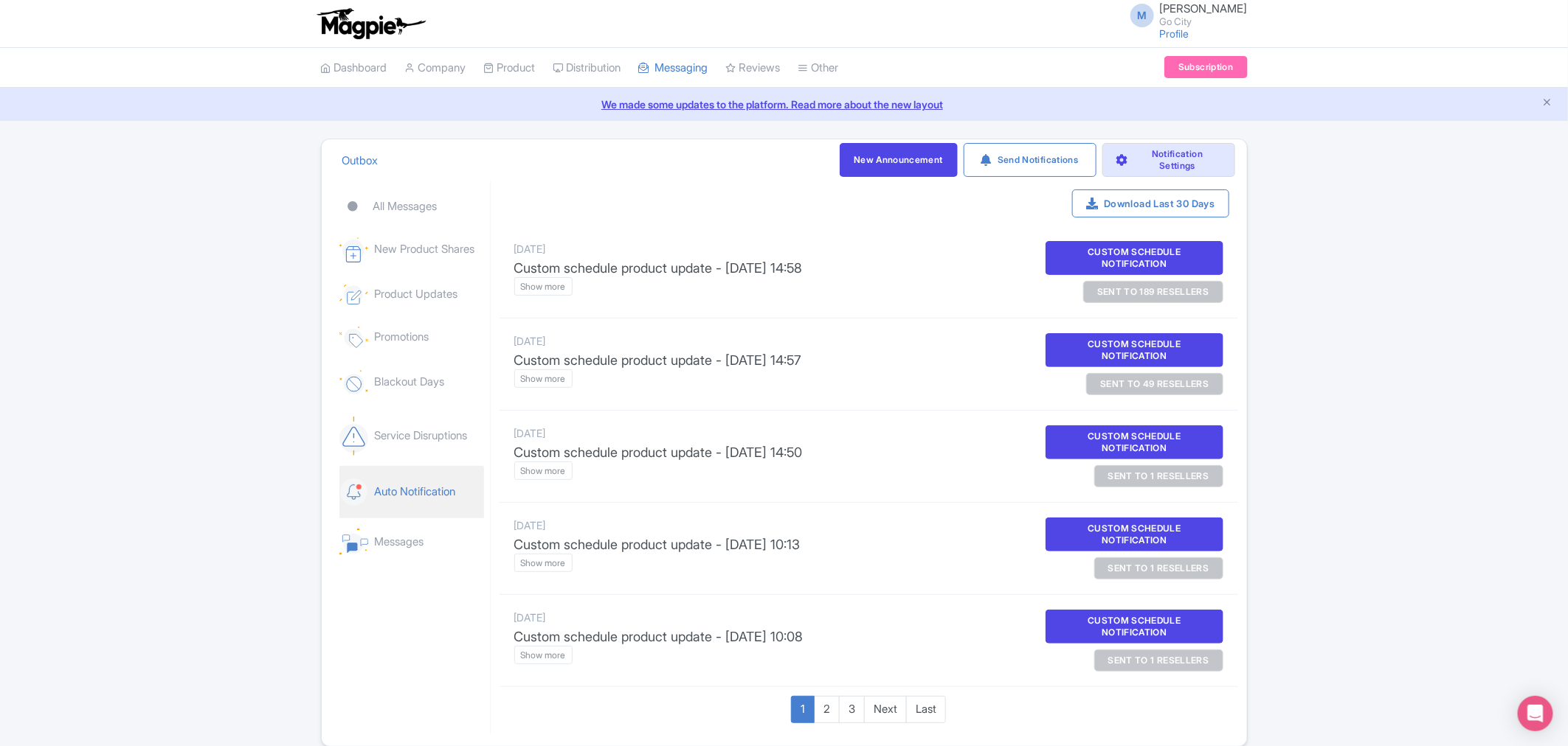
click at [439, 495] on link "Auto Notification" at bounding box center [412, 492] width 145 height 53
click at [552, 284] on btn "Show more" at bounding box center [543, 286] width 58 height 19
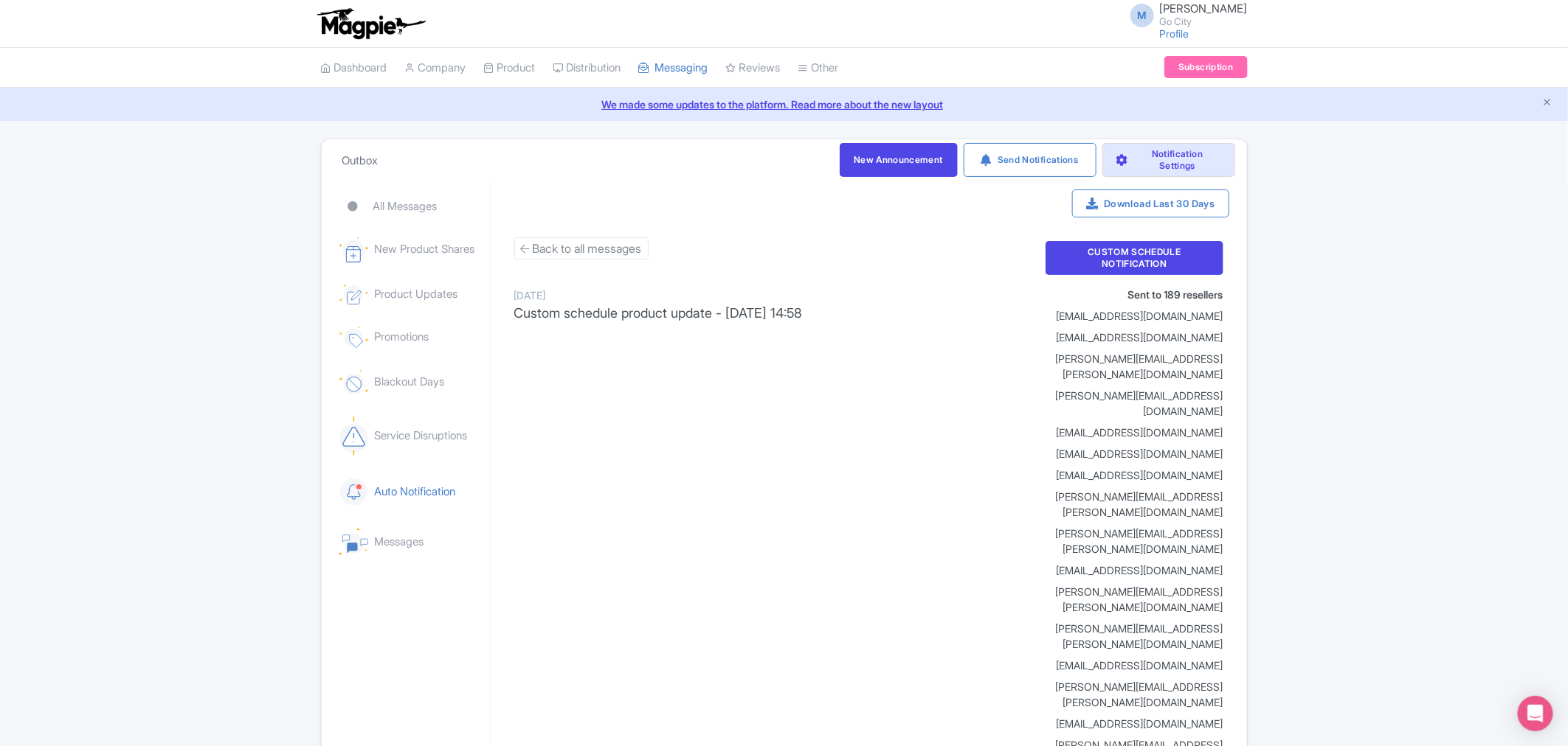
click at [359, 159] on link "Outbox" at bounding box center [360, 160] width 36 height 40
